Goal: Use online tool/utility: Utilize a website feature to perform a specific function

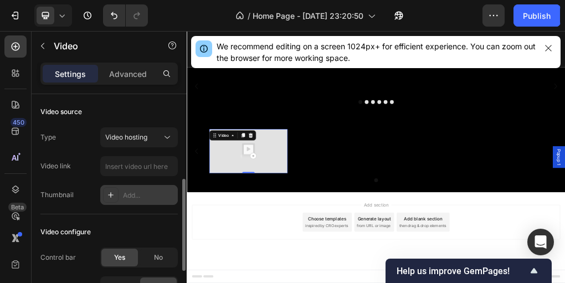
scroll to position [60, 0]
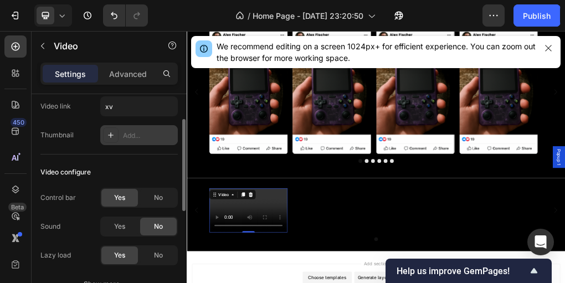
type input "x"
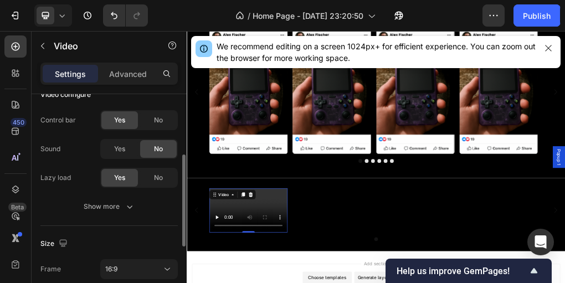
scroll to position [283, 0]
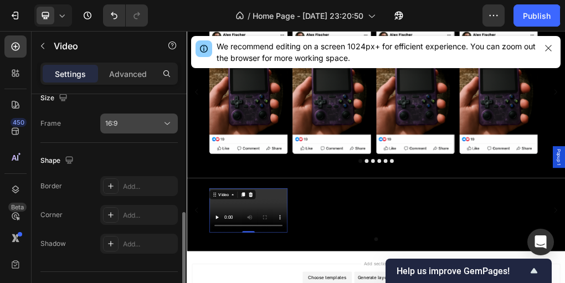
type input "[URL][DOMAIN_NAME]"
click at [141, 123] on div "16:9" at bounding box center [133, 124] width 57 height 10
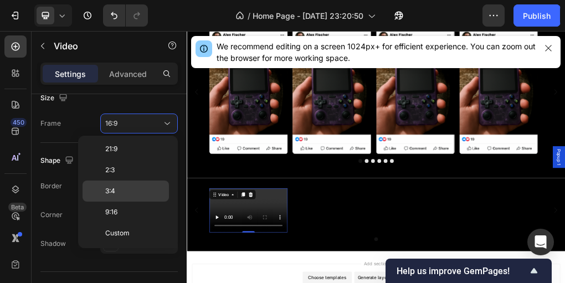
scroll to position [0, 0]
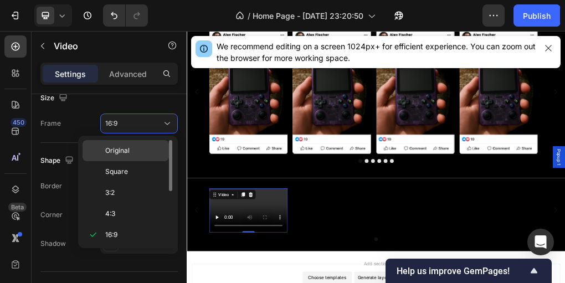
click at [138, 152] on p "Original" at bounding box center [134, 151] width 59 height 10
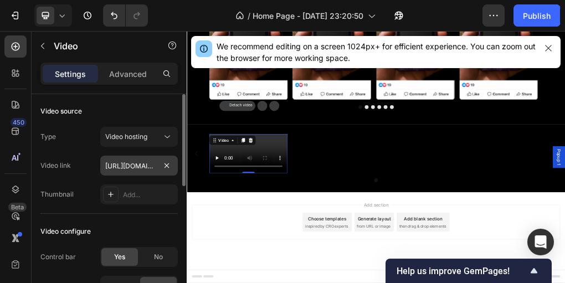
scroll to position [107, 0]
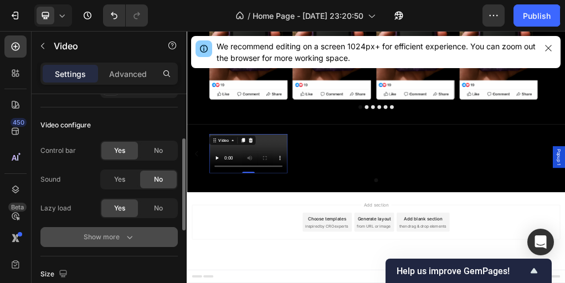
click at [124, 237] on icon "button" at bounding box center [129, 237] width 11 height 11
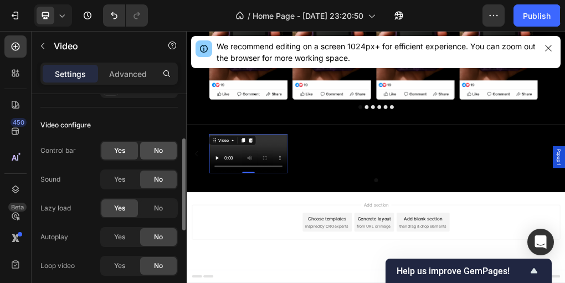
click at [156, 155] on span "No" at bounding box center [158, 151] width 9 height 10
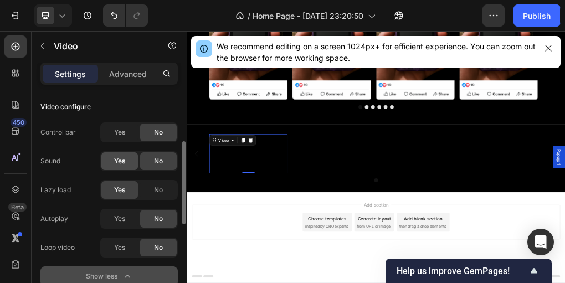
scroll to position [146, 0]
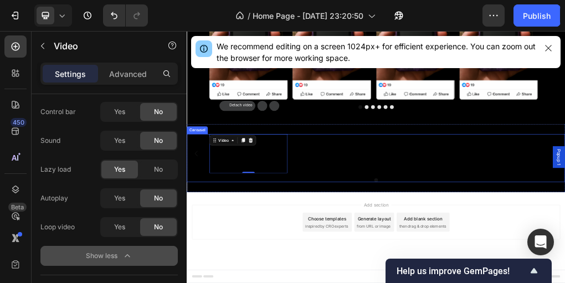
click at [472, 270] on div "Video 0" at bounding box center [519, 246] width 585 height 69
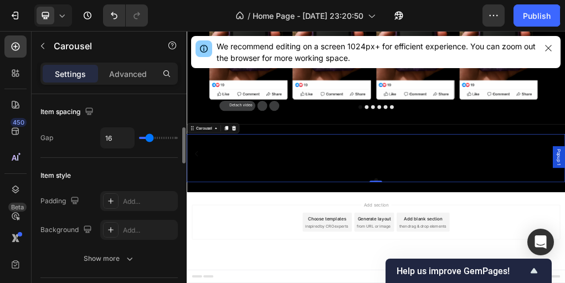
scroll to position [183, 0]
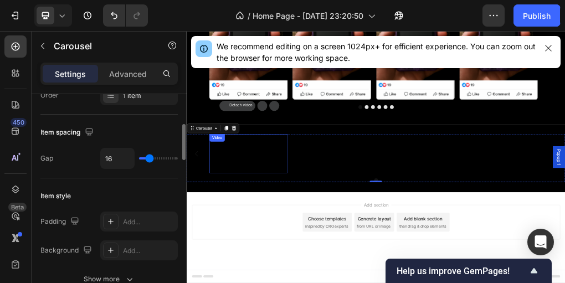
click at [347, 265] on video at bounding box center [295, 246] width 137 height 69
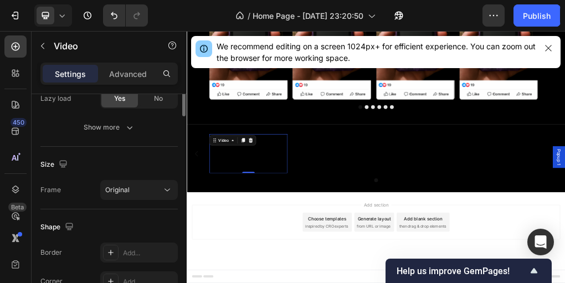
scroll to position [307, 0]
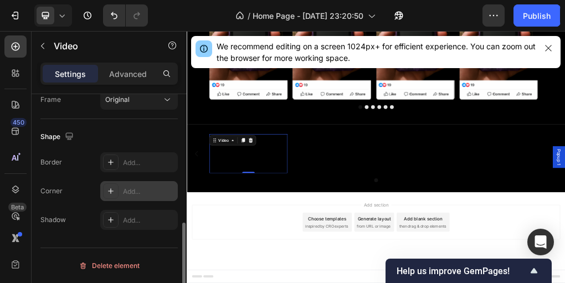
click at [118, 188] on div at bounding box center [111, 191] width 16 height 16
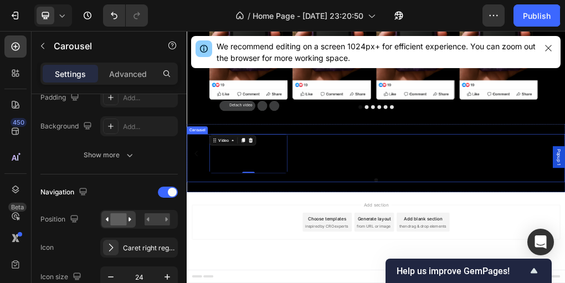
click at [565, 264] on div "Video 0" at bounding box center [519, 246] width 585 height 69
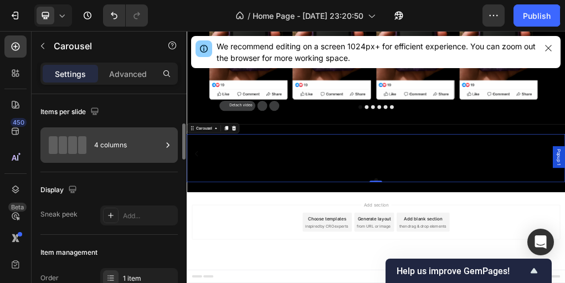
scroll to position [113, 0]
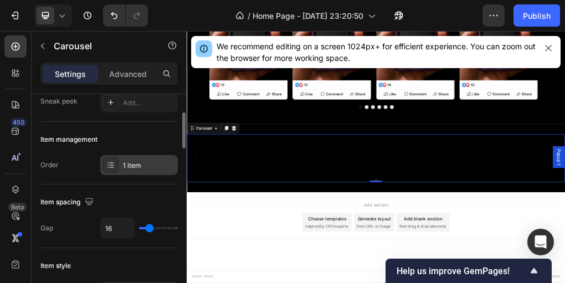
click at [142, 167] on div "1 item" at bounding box center [149, 166] width 52 height 10
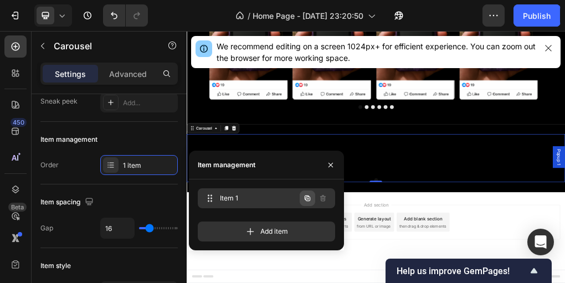
click at [304, 198] on icon "button" at bounding box center [307, 198] width 9 height 9
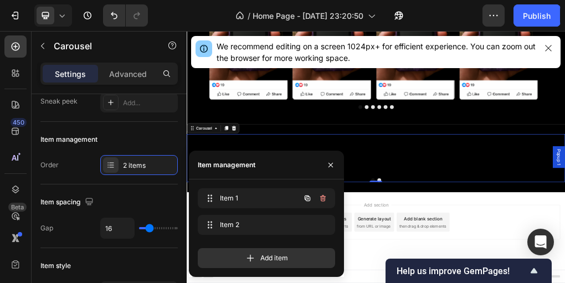
click at [304, 198] on icon "button" at bounding box center [307, 198] width 9 height 9
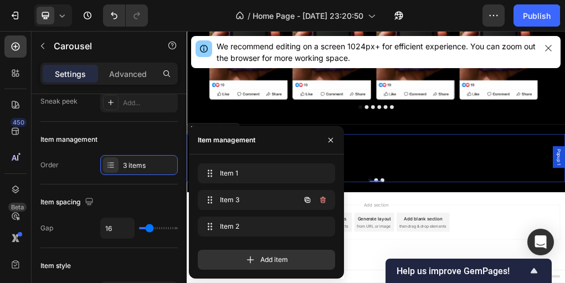
click at [304, 198] on icon "button" at bounding box center [307, 200] width 9 height 9
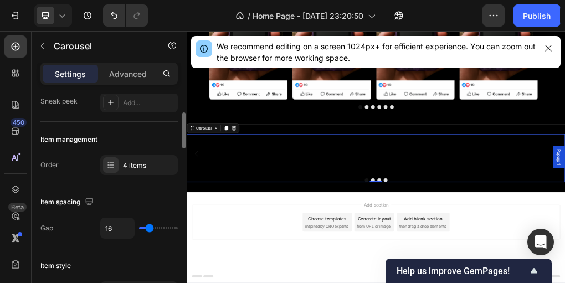
click at [54, 151] on div "Item management Order 4 items" at bounding box center [108, 153] width 137 height 63
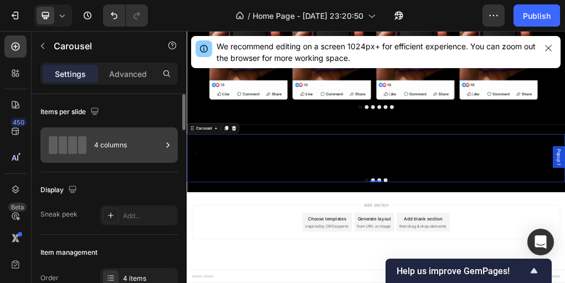
click at [136, 141] on div "4 columns" at bounding box center [128, 144] width 68 height 25
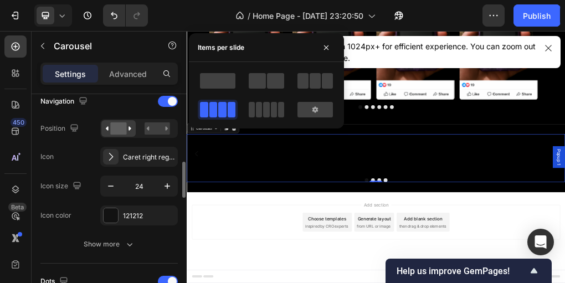
scroll to position [400, 0]
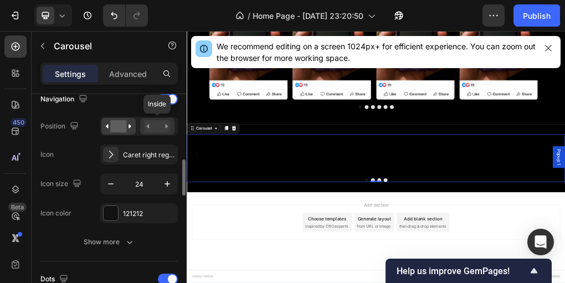
click at [162, 129] on rect at bounding box center [157, 126] width 25 height 12
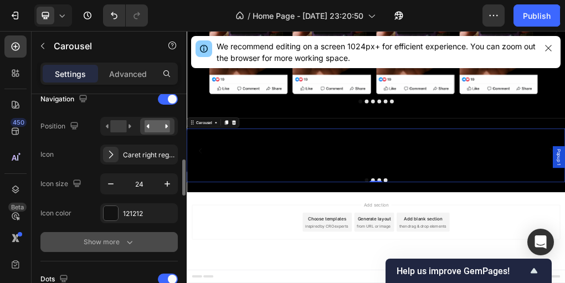
click at [135, 244] on button "Show more" at bounding box center [108, 242] width 137 height 20
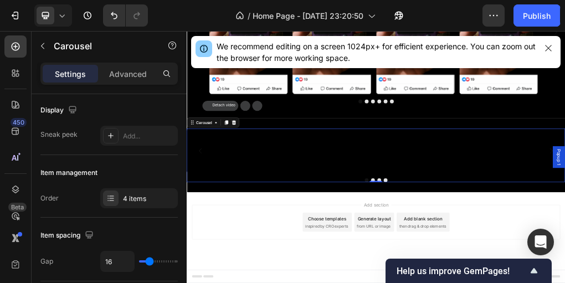
scroll to position [0, 0]
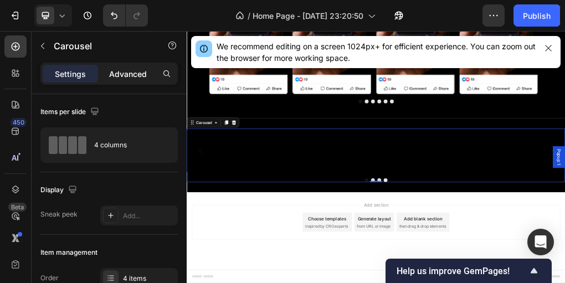
click at [129, 69] on p "Advanced" at bounding box center [128, 74] width 38 height 12
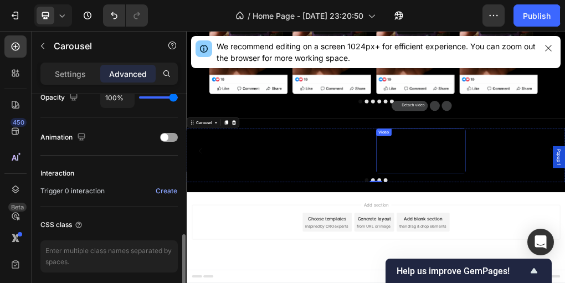
scroll to position [1068, 0]
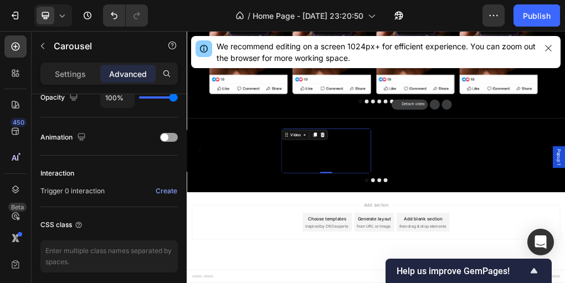
click at [489, 281] on video at bounding box center [431, 241] width 157 height 79
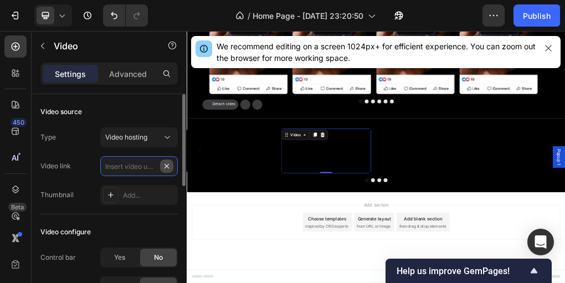
scroll to position [0, 0]
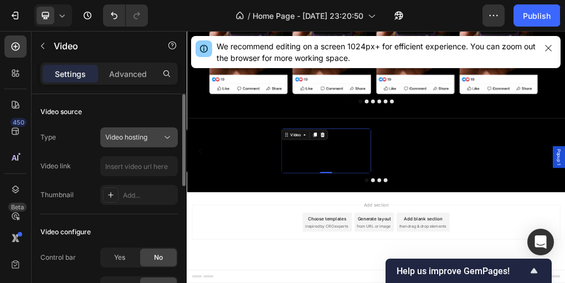
click at [166, 142] on icon at bounding box center [167, 137] width 11 height 11
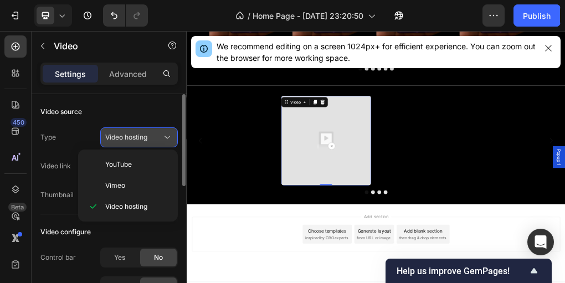
click at [166, 142] on icon at bounding box center [167, 137] width 11 height 11
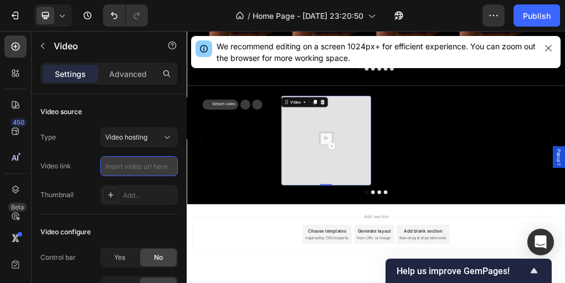
click at [143, 168] on input "text" at bounding box center [139, 166] width 78 height 20
paste input "https://cdn.shopify.com/videos/c/o/v/939a10a9791a43f581fbdb7dad63784b.mp4"
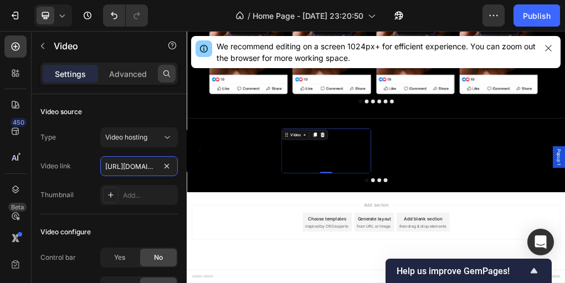
scroll to position [0, 206]
type input "https://cdn.shopify.com/videos/c/o/v/939a10a9791a43f581fbdb7dad63784b.mp4"
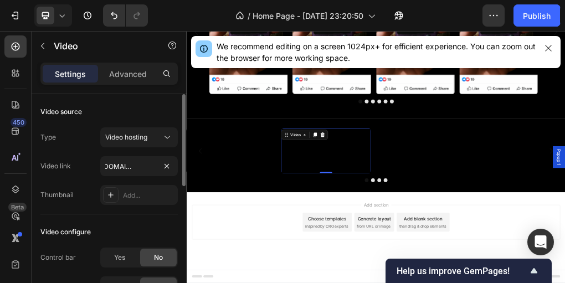
click at [94, 119] on div "Video source" at bounding box center [108, 112] width 137 height 18
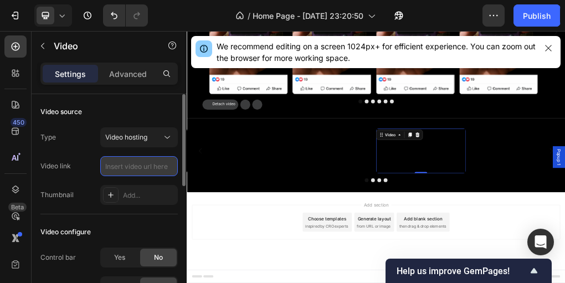
paste input "https://cdn.shopify.com/videos/c/o/v/0729de3986a5426b9c36950f4e90618d.mp4"
type input "https://cdn.shopify.com/videos/c/o/v/0729de3986a5426b9c36950f4e90618d.mp4"
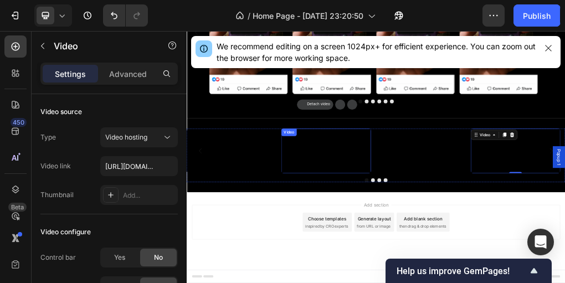
click at [487, 259] on video at bounding box center [431, 241] width 157 height 79
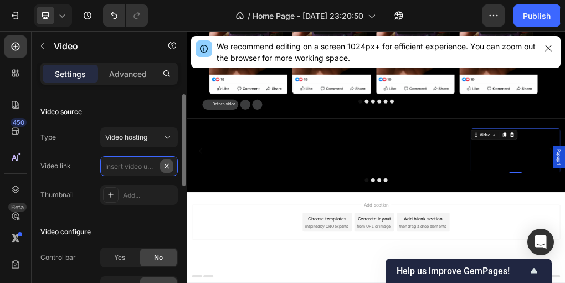
scroll to position [0, 0]
click at [44, 175] on div "Video link" at bounding box center [55, 166] width 30 height 18
